Goal: Check status: Check status

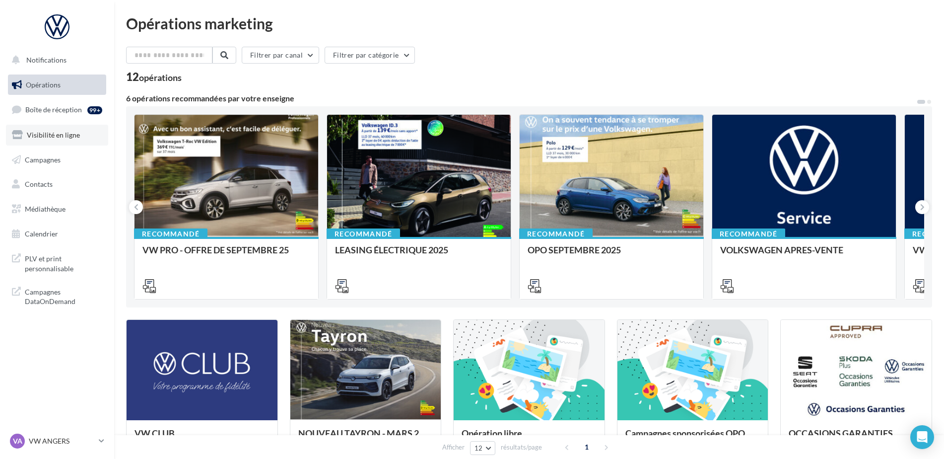
click at [32, 134] on span "Visibilité en ligne" at bounding box center [53, 135] width 53 height 8
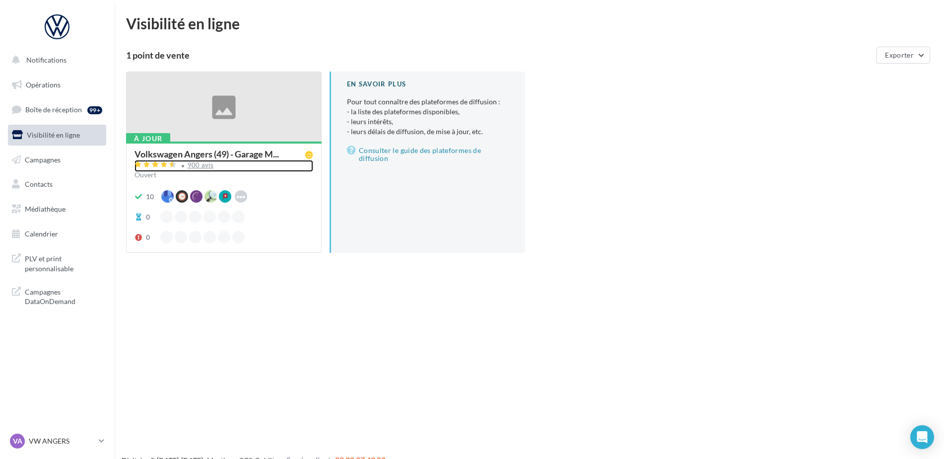
click at [198, 165] on div "900 avis" at bounding box center [201, 165] width 26 height 6
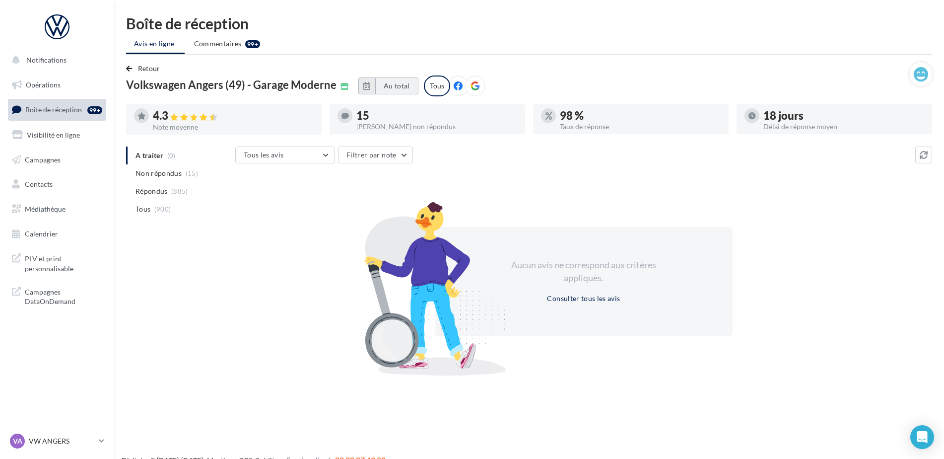
click at [390, 83] on button "Au total" at bounding box center [396, 85] width 43 height 17
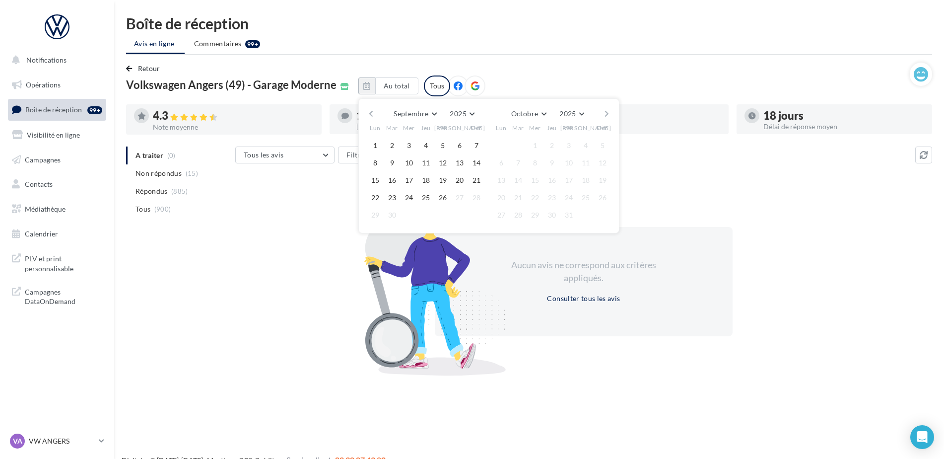
click at [370, 116] on button "button" at bounding box center [371, 114] width 8 height 14
click at [391, 148] on button "1" at bounding box center [392, 145] width 15 height 15
click at [605, 113] on button "button" at bounding box center [607, 114] width 8 height 14
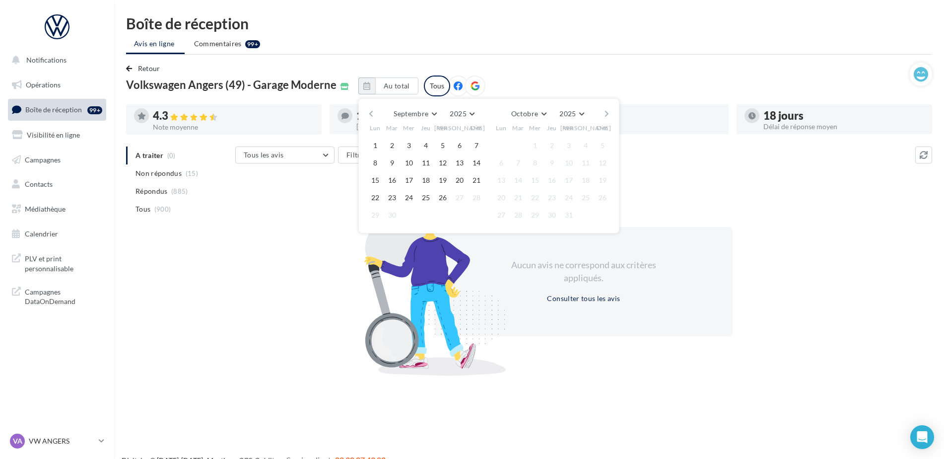
click at [605, 113] on button "button" at bounding box center [607, 114] width 8 height 14
click at [368, 115] on button "button" at bounding box center [371, 114] width 8 height 14
click at [439, 197] on button "26" at bounding box center [442, 197] width 15 height 15
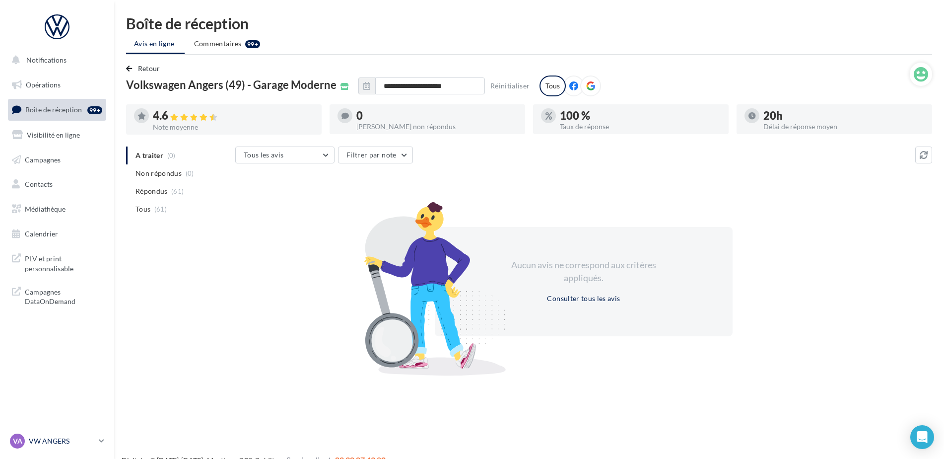
click at [61, 445] on p "VW ANGERS" at bounding box center [62, 441] width 66 height 10
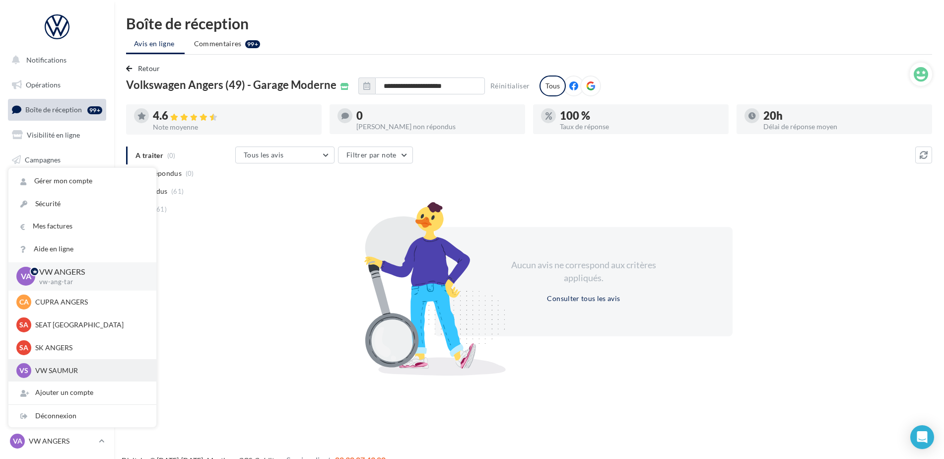
click at [65, 365] on p "VW SAUMUR" at bounding box center [89, 370] width 109 height 10
